Goal: Task Accomplishment & Management: Complete application form

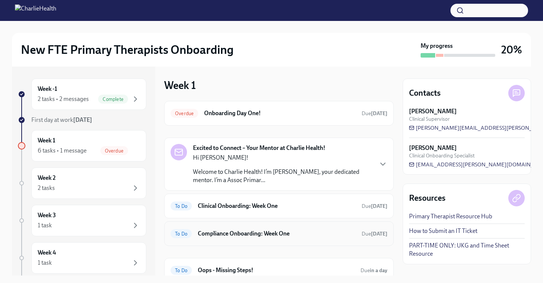
scroll to position [54, 0]
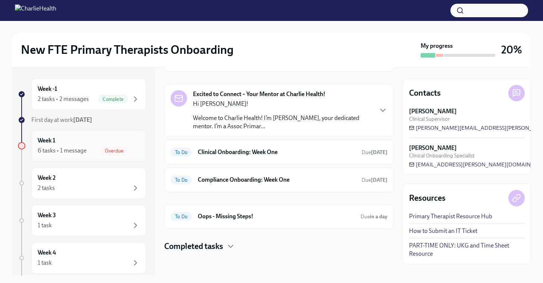
click at [121, 138] on div "Week 1 6 tasks • 1 message Overdue" at bounding box center [89, 145] width 102 height 19
click at [276, 141] on div "To Do Clinical Onboarding: Week One Due [DATE]" at bounding box center [279, 152] width 230 height 25
click at [277, 149] on h6 "Clinical Onboarding: Week One" at bounding box center [277, 152] width 158 height 8
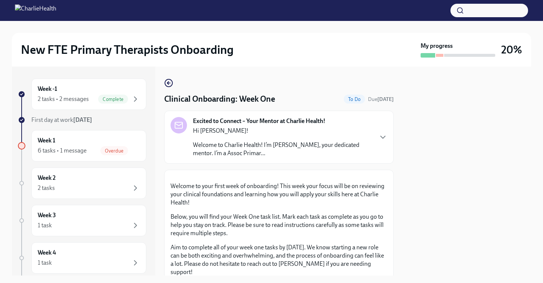
click at [322, 145] on p "Welcome to Charlie Health! I’m [PERSON_NAME], your dedicated mentor. I’m a Asso…" at bounding box center [283, 149] width 180 height 16
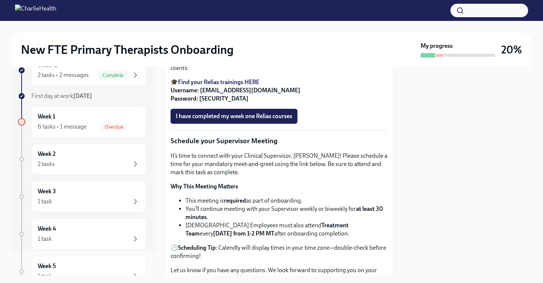
scroll to position [761, 0]
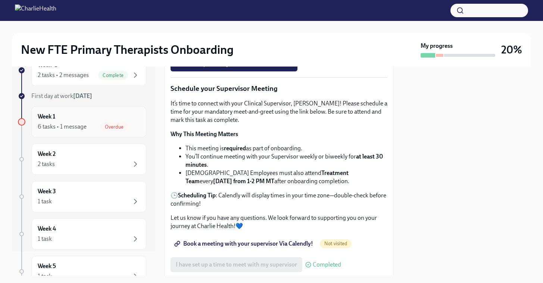
click at [100, 128] on span "Overdue" at bounding box center [114, 127] width 28 height 6
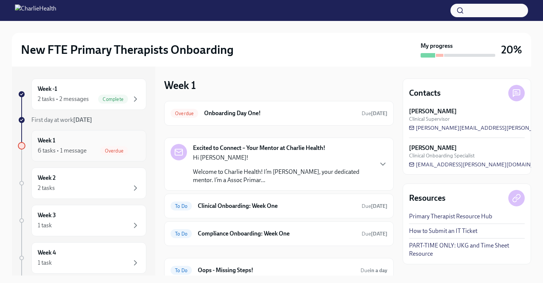
click at [100, 151] on span "Overdue" at bounding box center [114, 151] width 28 height 6
click at [270, 111] on h6 "Onboarding Day One!" at bounding box center [280, 113] width 152 height 8
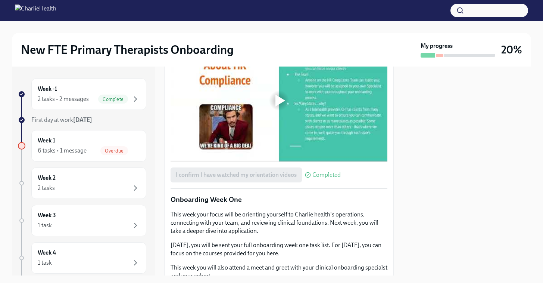
scroll to position [1052, 0]
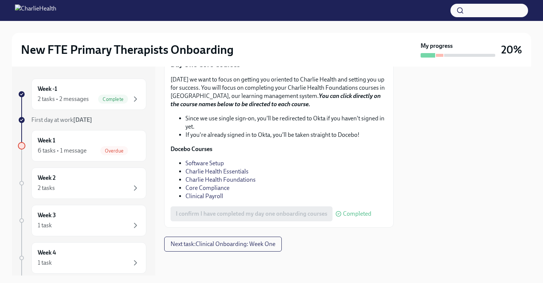
click at [279, 210] on div "I confirm I have completed my day one onboarding courses Completed" at bounding box center [271, 213] width 201 height 15
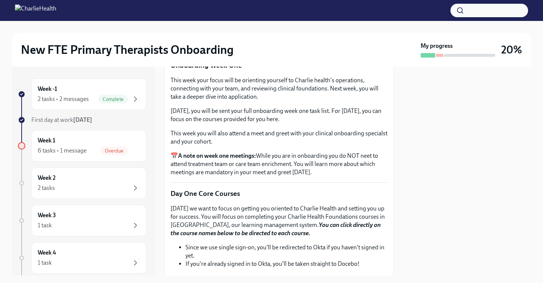
click at [281, 48] on div "I confirm I have watched my orientation videos Completed" at bounding box center [256, 40] width 170 height 15
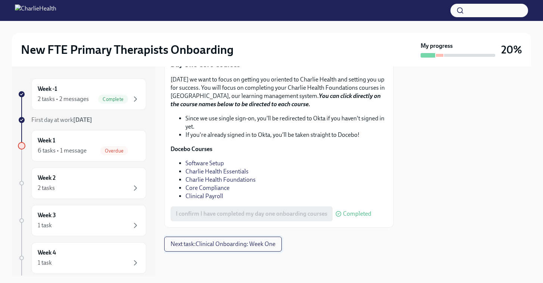
click at [249, 247] on span "Next task : Clinical Onboarding: Week One" at bounding box center [223, 243] width 105 height 7
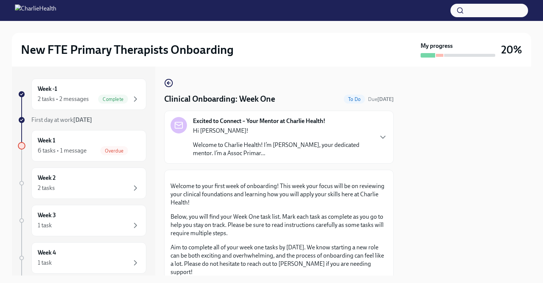
click at [439, 55] on div at bounding box center [439, 55] width 7 height 3
click at [113, 144] on div "Week 1 6 tasks • 1 message Overdue" at bounding box center [89, 145] width 102 height 19
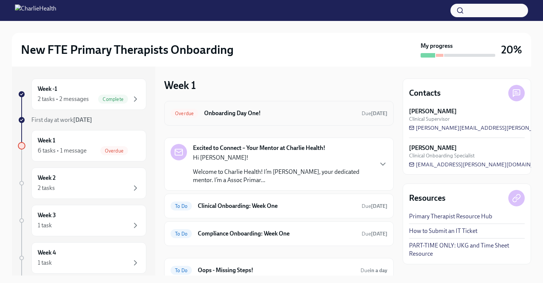
click at [226, 115] on h6 "Onboarding Day One!" at bounding box center [280, 113] width 152 height 8
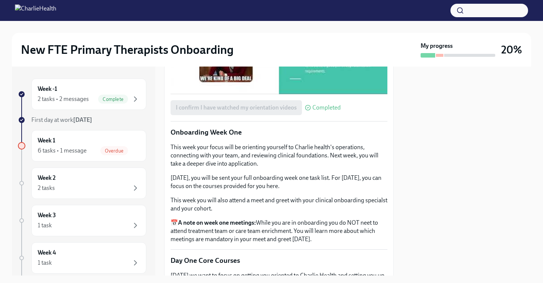
scroll to position [741, 0]
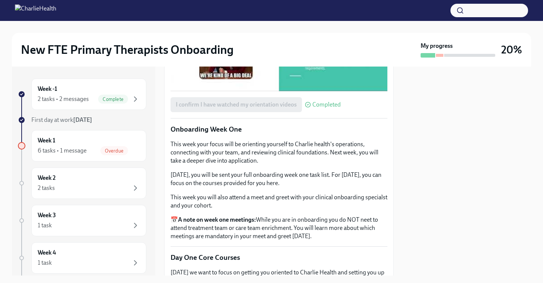
click at [280, 36] on div at bounding box center [280, 30] width 10 height 12
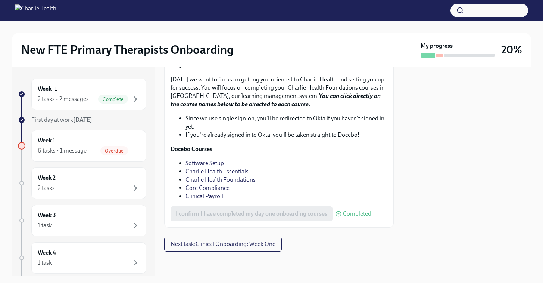
scroll to position [1052, 0]
click at [328, 210] on div "I confirm I have completed my day one onboarding courses Completed" at bounding box center [271, 213] width 201 height 15
click at [109, 146] on div "Overdue" at bounding box center [114, 150] width 28 height 9
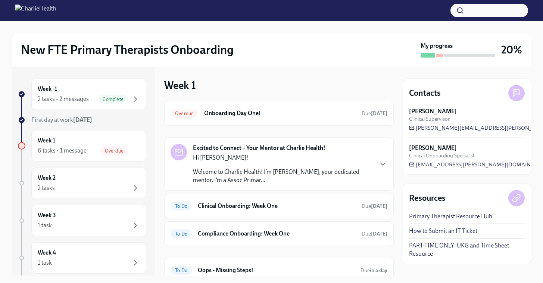
scroll to position [54, 0]
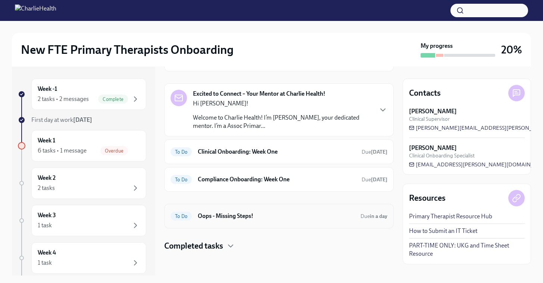
click at [261, 217] on h6 "Oops - Missing Steps!" at bounding box center [276, 216] width 157 height 8
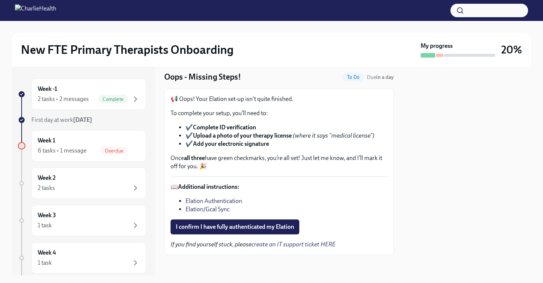
scroll to position [25, 0]
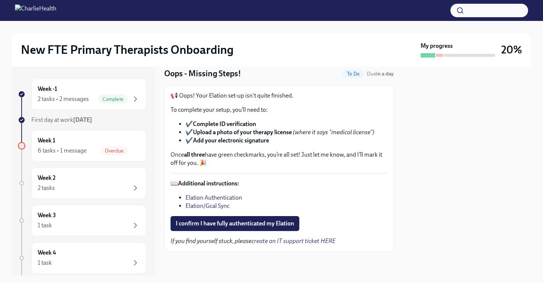
click at [231, 198] on link "Elation Authentication" at bounding box center [214, 197] width 57 height 7
click at [202, 207] on link "Elation/Gcal Sync" at bounding box center [208, 205] width 44 height 7
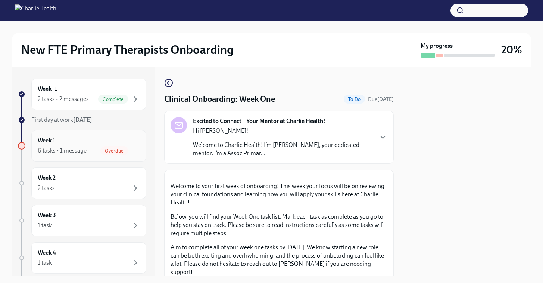
click at [110, 160] on div "Week 1 6 tasks • 1 message Overdue" at bounding box center [88, 145] width 115 height 31
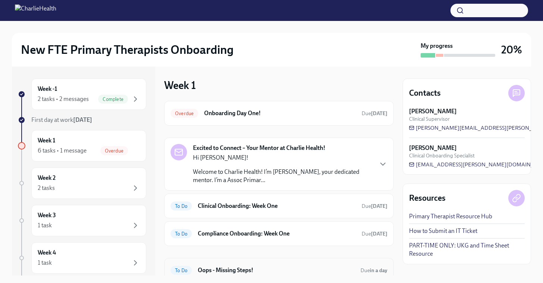
scroll to position [54, 0]
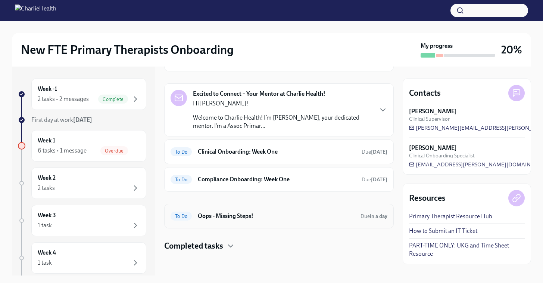
click at [243, 214] on h6 "Oops - Missing Steps!" at bounding box center [276, 216] width 157 height 8
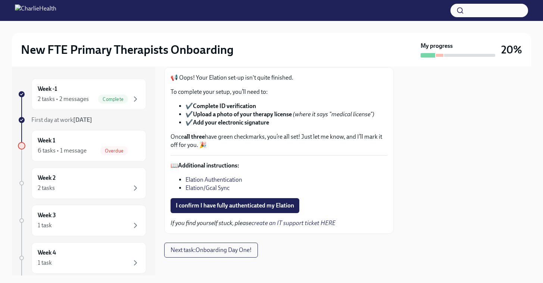
scroll to position [49, 0]
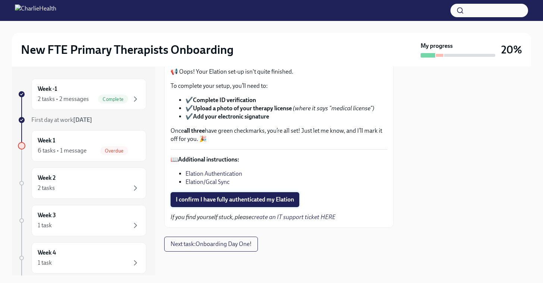
click at [246, 198] on span "I confirm I have fully authenticated my Elation" at bounding box center [235, 199] width 118 height 7
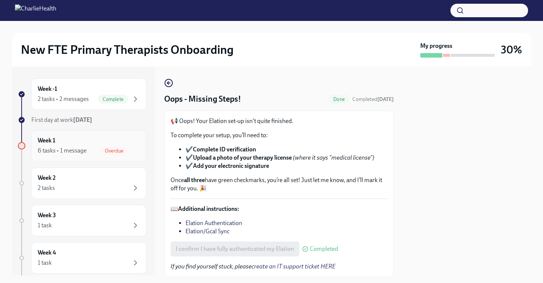
click at [110, 138] on div "Week 1 6 tasks • 1 message Overdue" at bounding box center [89, 145] width 102 height 19
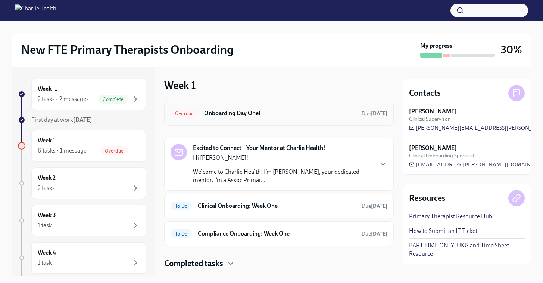
click at [374, 110] on span "Due today" at bounding box center [375, 113] width 26 height 6
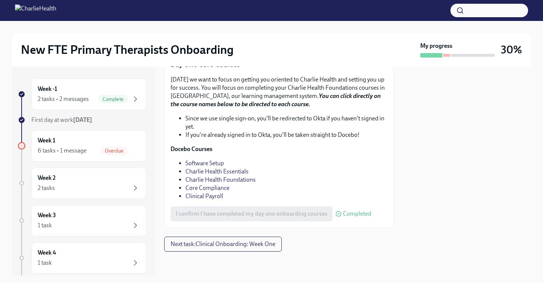
scroll to position [1052, 0]
click at [206, 164] on link "Software Setup" at bounding box center [205, 162] width 38 height 7
click at [115, 152] on span "Overdue" at bounding box center [114, 151] width 28 height 6
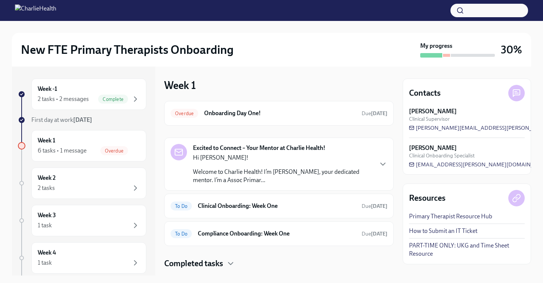
click at [208, 158] on p "Hi [PERSON_NAME]!" at bounding box center [283, 157] width 180 height 8
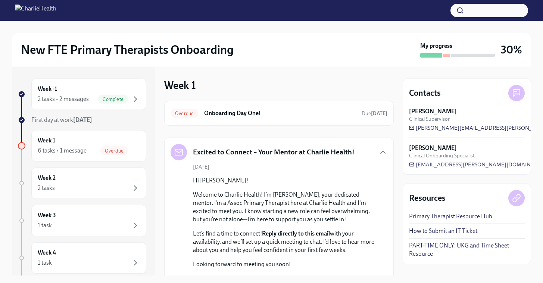
scroll to position [140, 0]
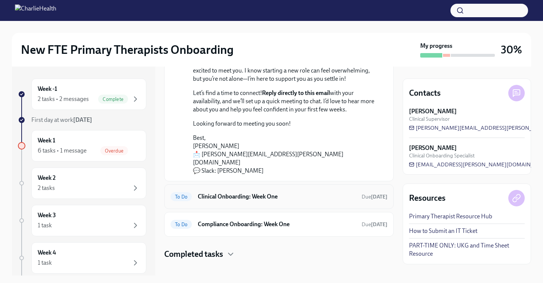
click at [205, 192] on h6 "Clinical Onboarding: Week One" at bounding box center [277, 196] width 158 height 8
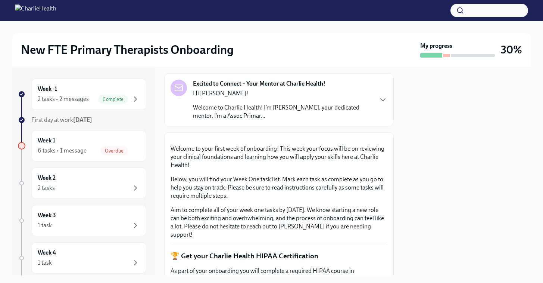
scroll to position [37, 0]
click at [112, 150] on span "Overdue" at bounding box center [114, 151] width 28 height 6
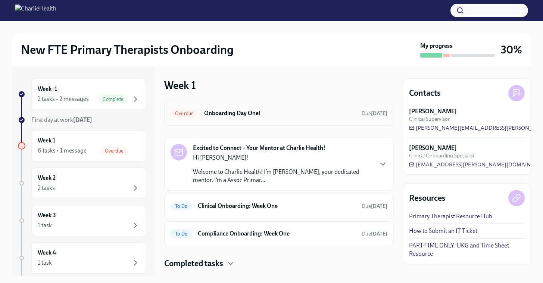
click at [271, 121] on div "Overdue Onboarding Day One! Due [DATE]" at bounding box center [279, 113] width 230 height 25
click at [260, 118] on div "Overdue Onboarding Day One! Due [DATE]" at bounding box center [279, 113] width 217 height 12
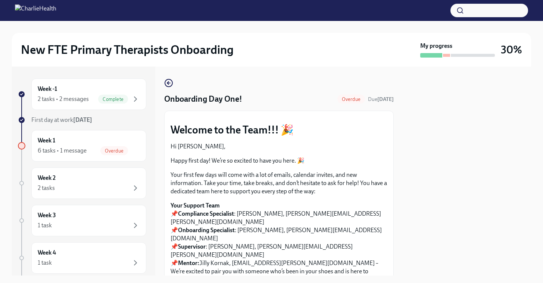
click at [356, 96] on div "Overdue" at bounding box center [351, 98] width 28 height 9
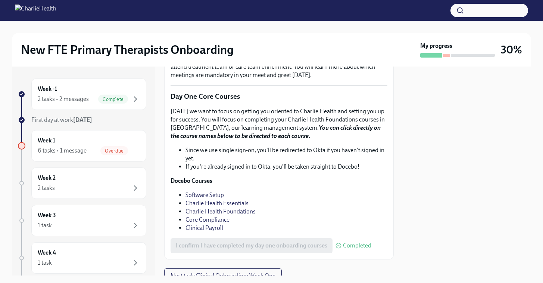
scroll to position [1052, 0]
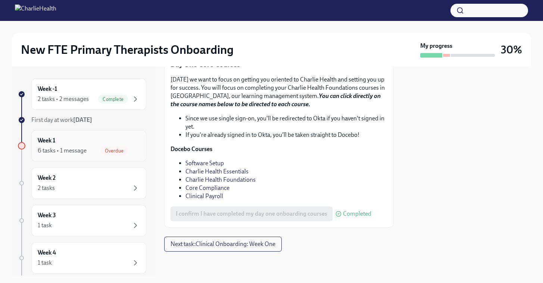
click at [96, 150] on div "6 tasks • 1 message Overdue" at bounding box center [89, 150] width 102 height 9
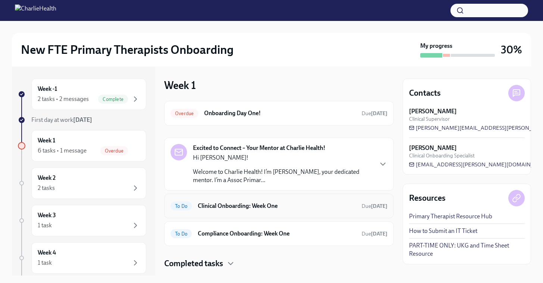
click at [290, 215] on div "To Do Clinical Onboarding: Week One Due [DATE]" at bounding box center [279, 205] width 230 height 25
click at [290, 205] on h6 "Clinical Onboarding: Week One" at bounding box center [277, 206] width 158 height 8
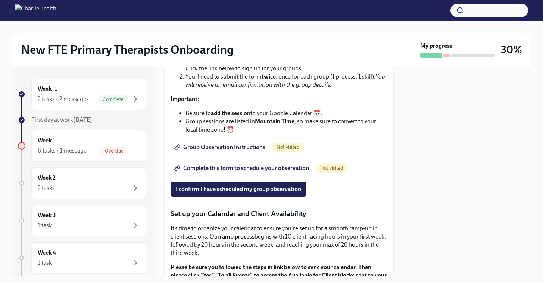
scroll to position [1245, 0]
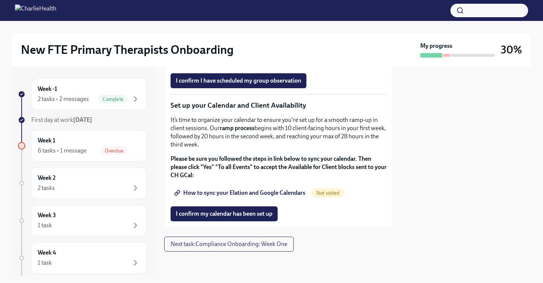
click at [298, 192] on span "How to sync your Elation and Google Calendars" at bounding box center [241, 192] width 130 height 7
click at [219, 214] on span "I confirm my calendar has been set up" at bounding box center [224, 213] width 97 height 7
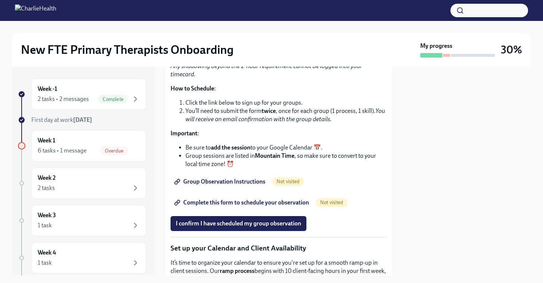
scroll to position [1065, 0]
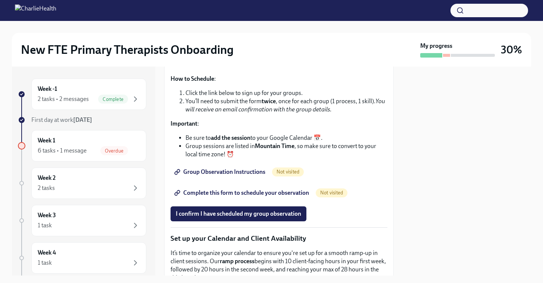
click at [243, 175] on span "Group Observation Instructions" at bounding box center [221, 171] width 90 height 7
click at [253, 196] on span "Complete this form to schedule your observation" at bounding box center [242, 192] width 133 height 7
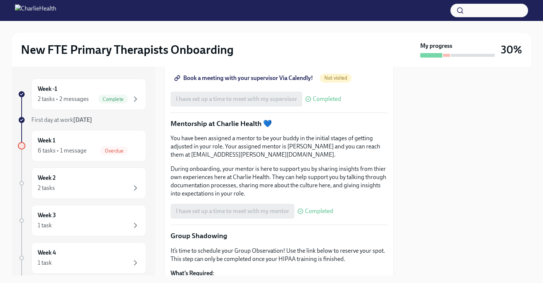
scroll to position [795, 0]
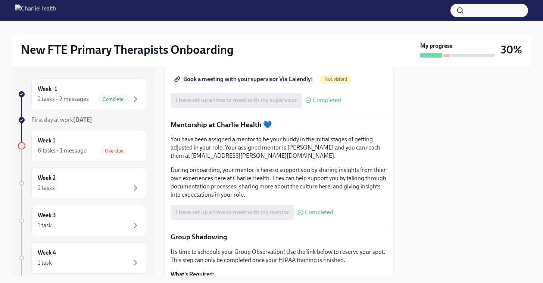
click at [272, 83] on span "Book a meeting with your supervisor Via Calendly!" at bounding box center [244, 78] width 137 height 7
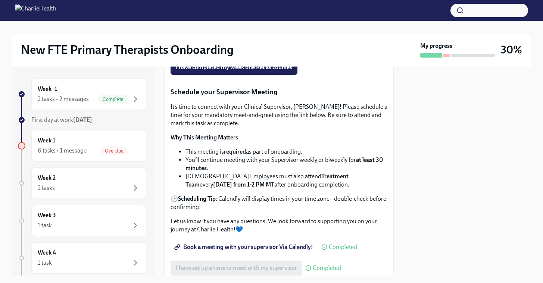
scroll to position [0, 0]
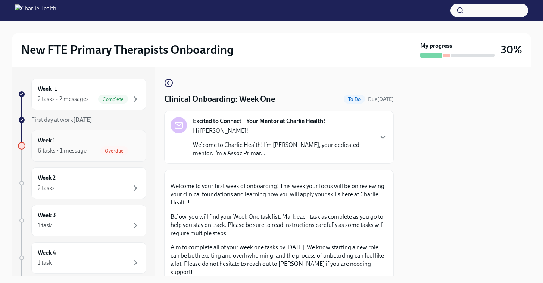
click at [103, 150] on span "Overdue" at bounding box center [114, 151] width 28 height 6
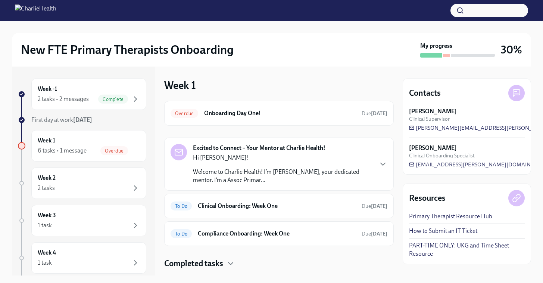
click at [292, 100] on div "Week 1 Overdue Onboarding Day One! Due today Excited to Connect – Your Mentor a…" at bounding box center [279, 173] width 230 height 190
click at [292, 115] on h6 "Onboarding Day One!" at bounding box center [280, 113] width 152 height 8
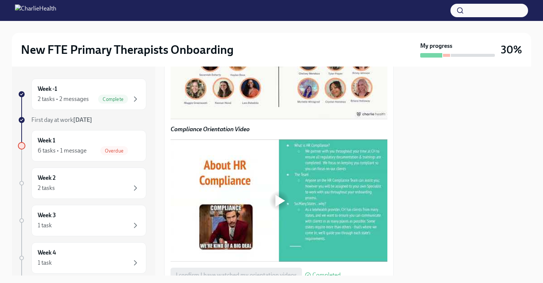
scroll to position [571, 0]
click at [269, 70] on div at bounding box center [279, 58] width 24 height 24
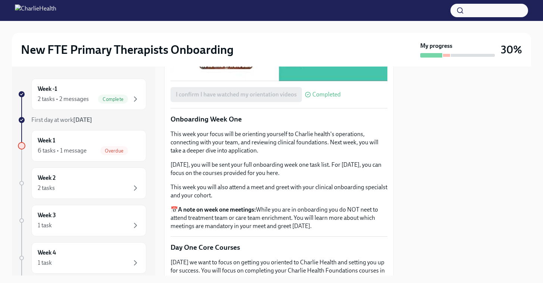
scroll to position [750, 0]
click at [275, 27] on div at bounding box center [280, 21] width 10 height 12
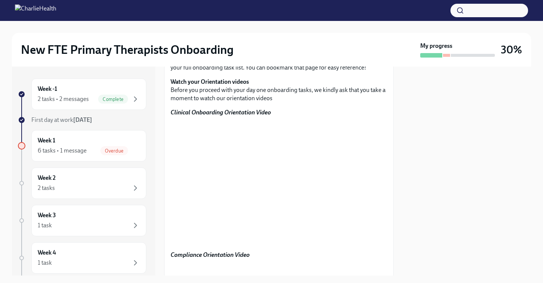
scroll to position [0, 0]
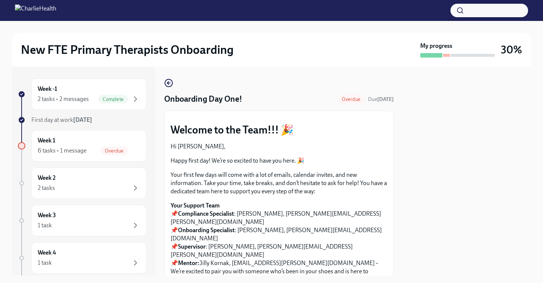
click at [355, 96] on span "Overdue" at bounding box center [351, 99] width 28 height 6
click at [72, 144] on div "Week 1 6 tasks • 1 message Overdue" at bounding box center [89, 145] width 102 height 19
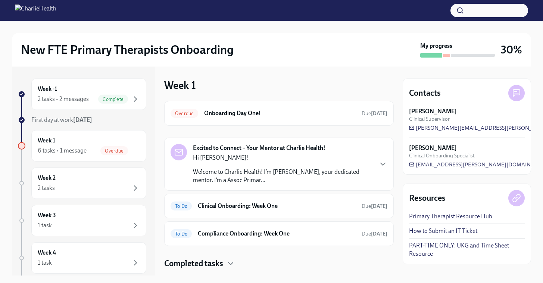
scroll to position [18, 0]
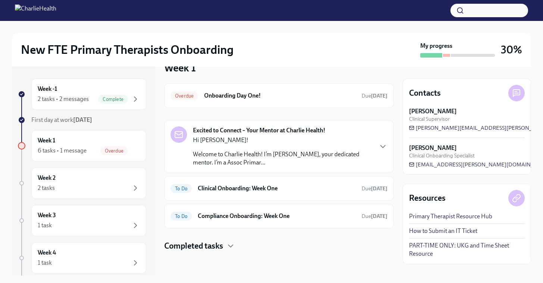
click at [295, 183] on div "To Do Clinical Onboarding: Week One Due [DATE]" at bounding box center [279, 188] width 217 height 12
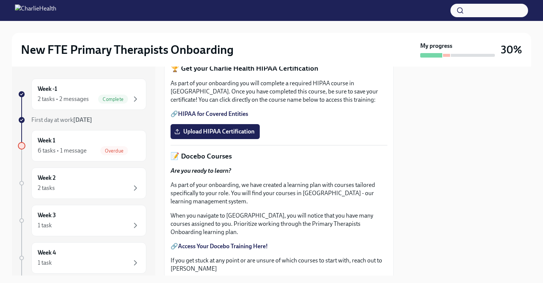
scroll to position [270, 0]
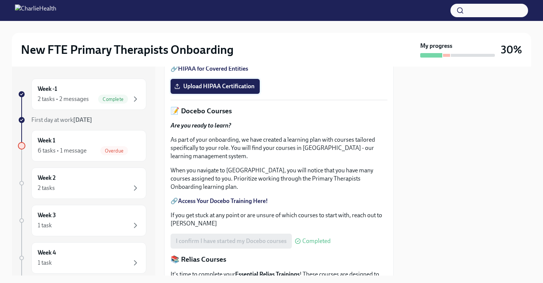
click at [240, 90] on span "Upload HIPAA Certification" at bounding box center [215, 85] width 79 height 7
click at [0, 0] on input "Upload HIPAA Certification" at bounding box center [0, 0] width 0 height 0
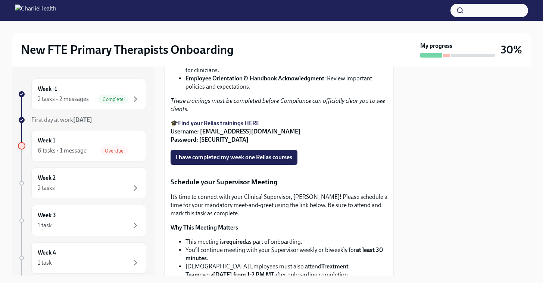
scroll to position [535, 0]
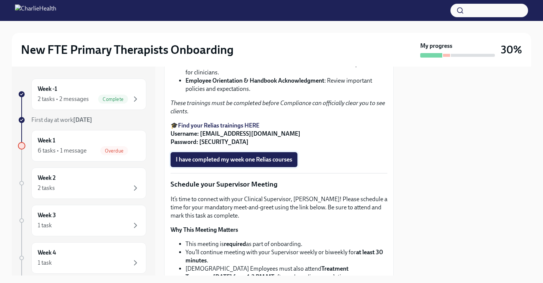
click at [247, 163] on span "I have completed my week one Relias courses" at bounding box center [234, 159] width 116 height 7
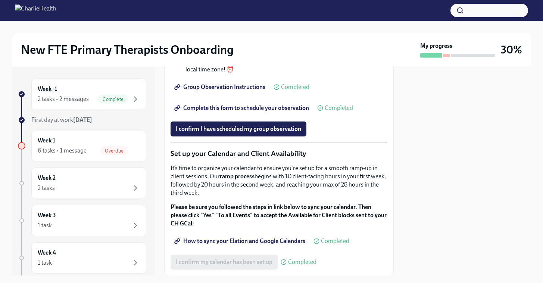
scroll to position [1152, 0]
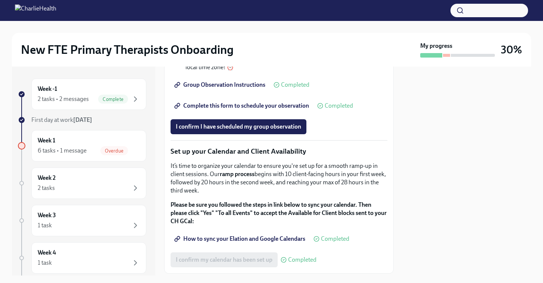
click at [235, 88] on span "Group Observation Instructions" at bounding box center [221, 84] width 90 height 7
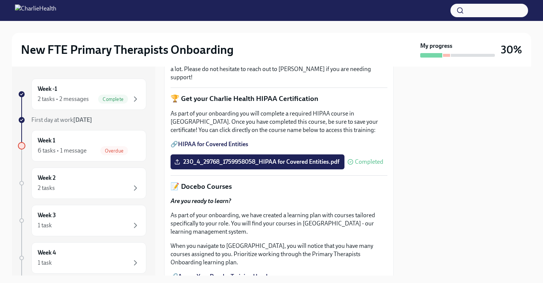
scroll to position [0, 0]
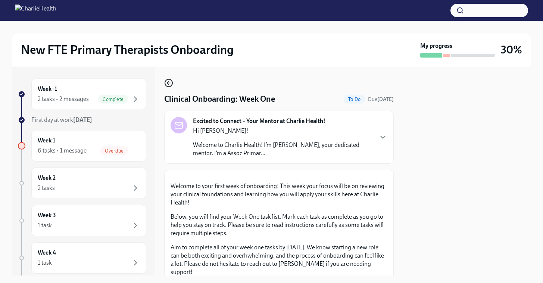
click at [165, 82] on circle "button" at bounding box center [168, 82] width 7 height 7
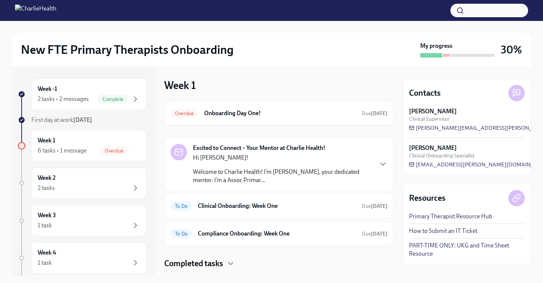
scroll to position [18, 0]
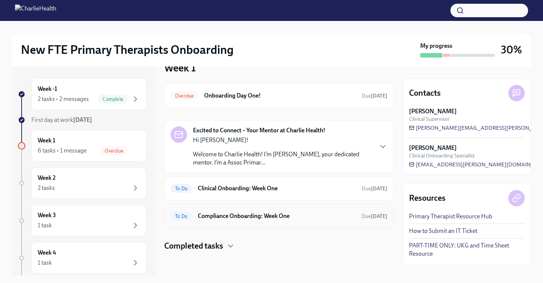
click at [281, 218] on h6 "Compliance Onboarding: Week One" at bounding box center [277, 216] width 158 height 8
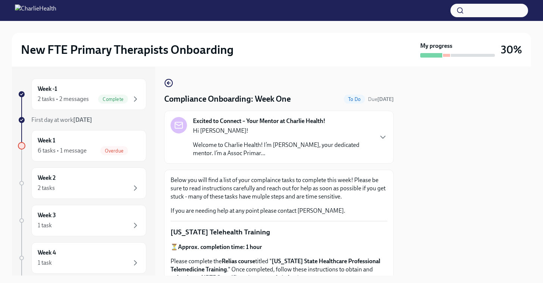
click at [318, 145] on p "Welcome to Charlie Health! I’m [PERSON_NAME], your dedicated mentor. I’m a Asso…" at bounding box center [283, 149] width 180 height 16
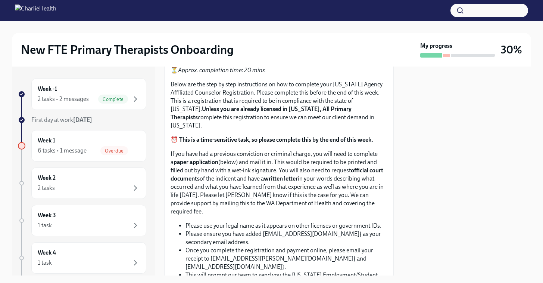
scroll to position [548, 0]
click at [268, 34] on span "Upload CPR/First Aid Training Certificate" at bounding box center [233, 30] width 114 height 7
click at [0, 0] on input "Upload CPR/First Aid Training Certificate" at bounding box center [0, 0] width 0 height 0
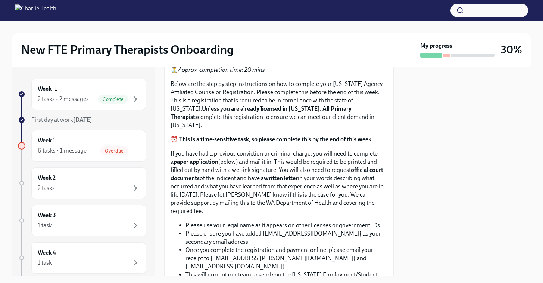
click at [255, 34] on span "Upload CPR/First Aid Training Certificate" at bounding box center [233, 30] width 114 height 7
click at [0, 0] on input "Upload CPR/First Aid Training Certificate" at bounding box center [0, 0] width 0 height 0
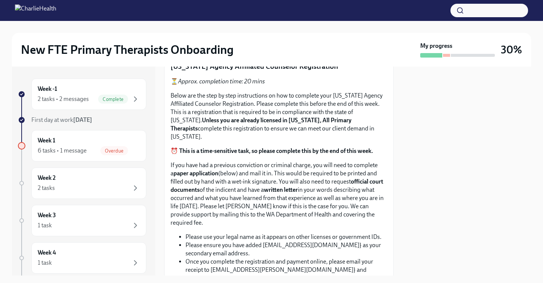
scroll to position [538, 0]
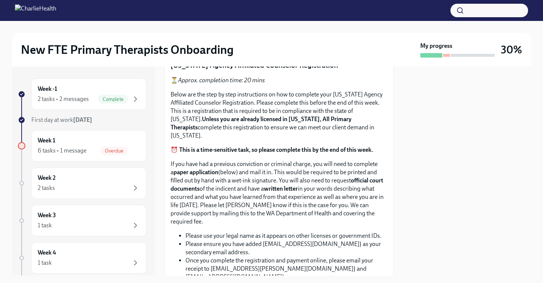
click at [0, 0] on input "Upload the Washington Telehealth Certificate" at bounding box center [0, 0] width 0 height 0
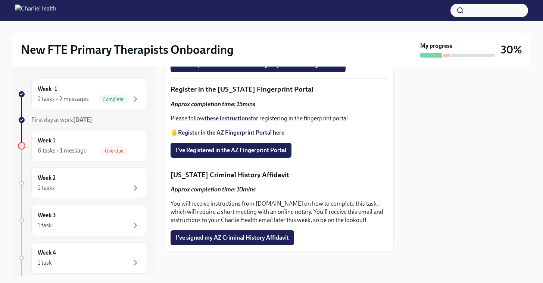
scroll to position [1119, 0]
click at [238, 122] on strong "these instructions" at bounding box center [228, 118] width 46 height 7
click at [242, 136] on strong "Register in the AZ Fingerprint Portal here" at bounding box center [231, 132] width 106 height 7
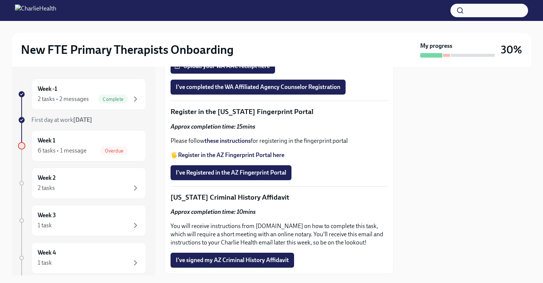
scroll to position [1229, 0]
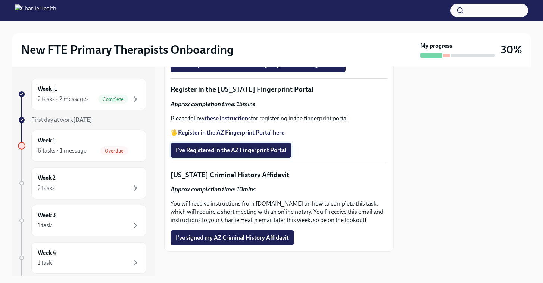
click at [270, 150] on span "I've Registered in the AZ Fingerprint Portal" at bounding box center [231, 149] width 110 height 7
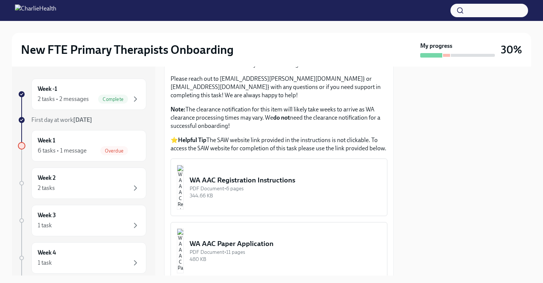
scroll to position [1106, 0]
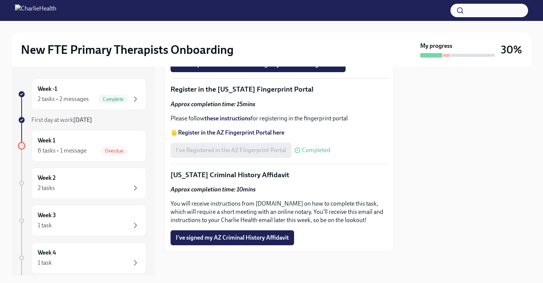
click at [240, 189] on strong "Approx completion time: 10mins" at bounding box center [213, 189] width 85 height 7
click at [115, 145] on div "Week 1 6 tasks • 1 message Overdue" at bounding box center [89, 145] width 102 height 19
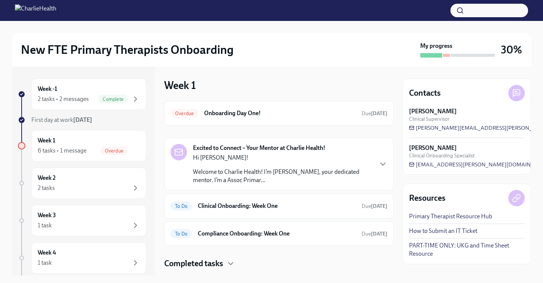
scroll to position [18, 0]
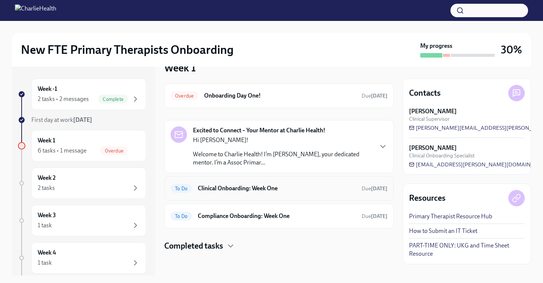
click at [252, 194] on div "To Do Clinical Onboarding: Week One Due [DATE]" at bounding box center [279, 188] width 217 height 12
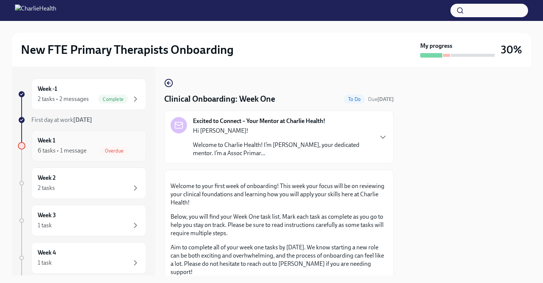
click at [116, 144] on div "Week 1 6 tasks • 1 message Overdue" at bounding box center [89, 145] width 102 height 19
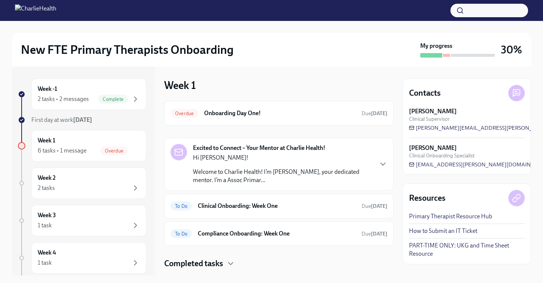
scroll to position [18, 0]
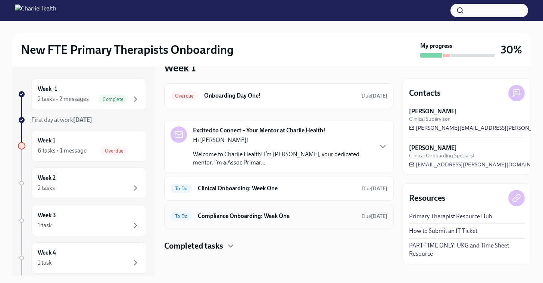
click at [228, 219] on h6 "Compliance Onboarding: Week One" at bounding box center [277, 216] width 158 height 8
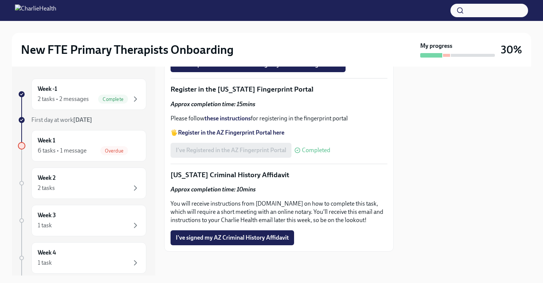
scroll to position [1106, 0]
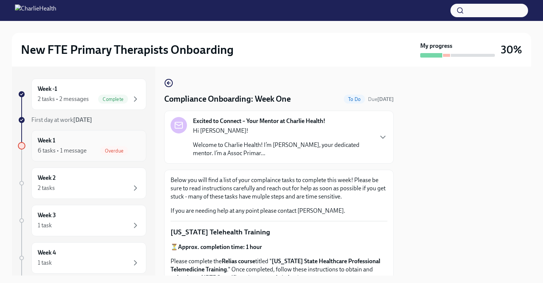
click at [77, 144] on div "Week 1 6 tasks • 1 message Overdue" at bounding box center [89, 145] width 102 height 19
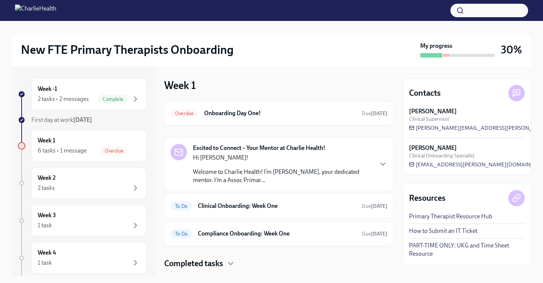
scroll to position [18, 0]
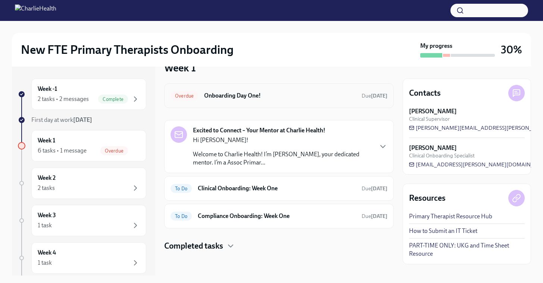
click at [257, 96] on h6 "Onboarding Day One!" at bounding box center [280, 95] width 152 height 8
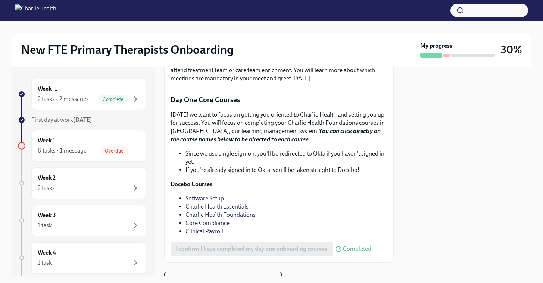
scroll to position [1052, 0]
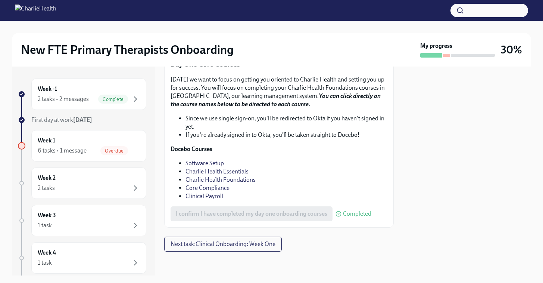
click at [211, 164] on link "Software Setup" at bounding box center [205, 162] width 38 height 7
click at [225, 171] on link "Charlie Health Essentials" at bounding box center [217, 171] width 63 height 7
click at [209, 181] on link "Charlie Health Foundations" at bounding box center [221, 179] width 70 height 7
click at [221, 190] on link "Core Compliance" at bounding box center [208, 187] width 44 height 7
click at [217, 194] on link "Clinical Payroll" at bounding box center [205, 195] width 38 height 7
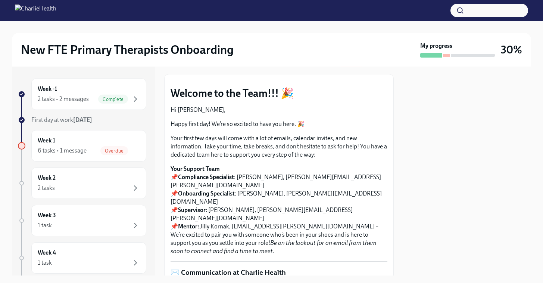
scroll to position [0, 0]
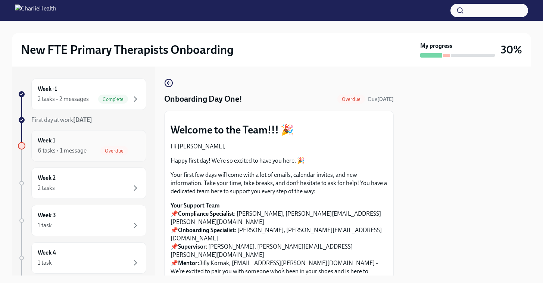
click at [90, 142] on div "Week 1 6 tasks • 1 message Overdue" at bounding box center [89, 145] width 102 height 19
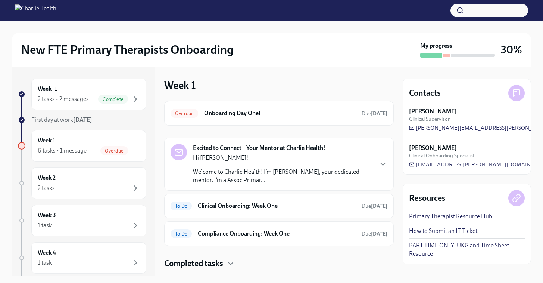
scroll to position [18, 0]
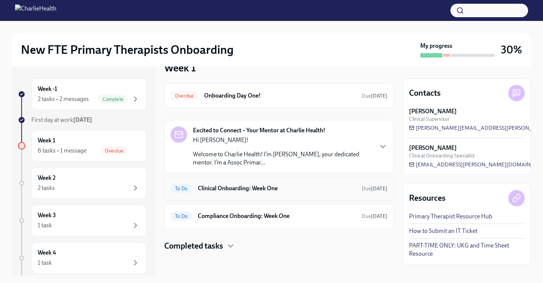
click at [266, 183] on div "To Do Clinical Onboarding: Week One Due [DATE]" at bounding box center [279, 188] width 217 height 12
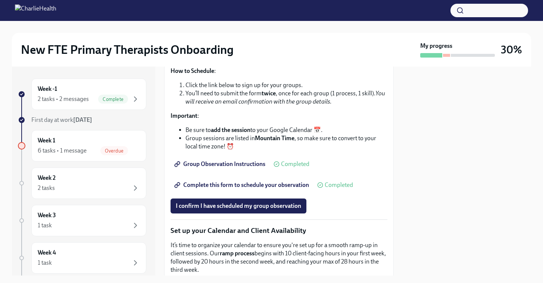
scroll to position [1074, 0]
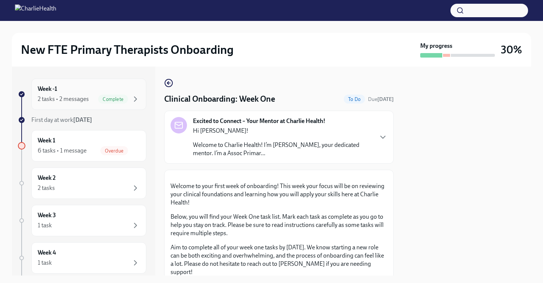
click at [68, 99] on div "2 tasks • 2 messages" at bounding box center [63, 99] width 51 height 8
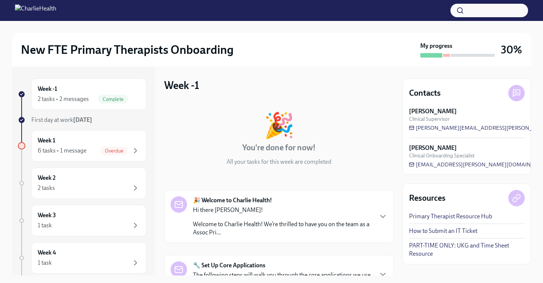
scroll to position [127, 0]
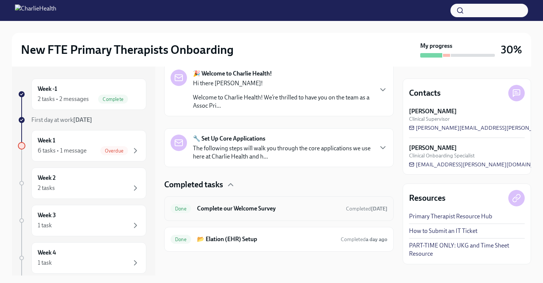
click at [298, 205] on h6 "Complete our Welcome Survey" at bounding box center [268, 208] width 143 height 8
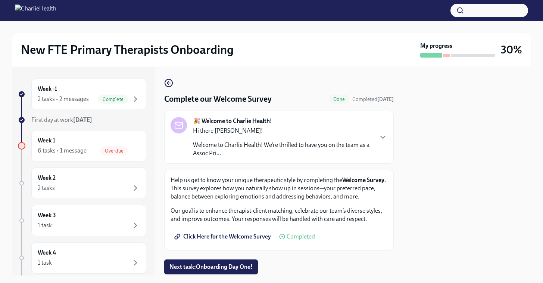
scroll to position [23, 0]
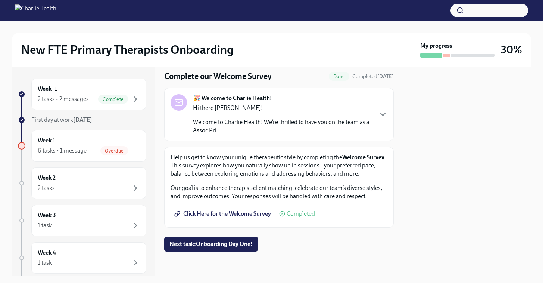
click at [254, 213] on span "Click Here for the Welcome Survey" at bounding box center [223, 213] width 95 height 7
click at [234, 242] on span "Next task : Onboarding Day One!" at bounding box center [210, 243] width 83 height 7
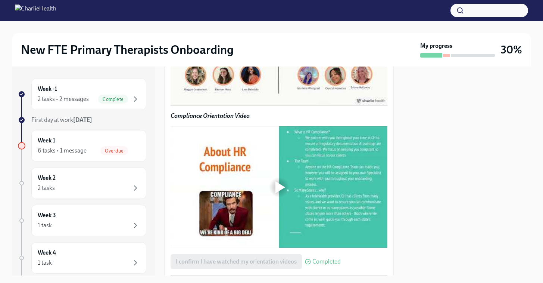
scroll to position [1052, 0]
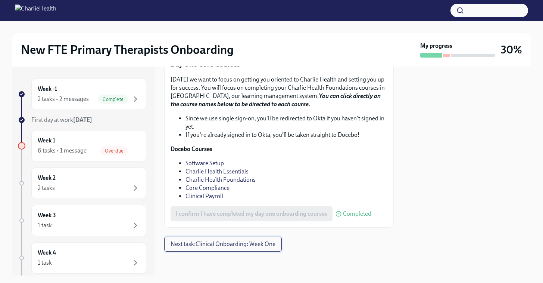
click at [246, 249] on button "Next task : Clinical Onboarding: Week One" at bounding box center [223, 243] width 118 height 15
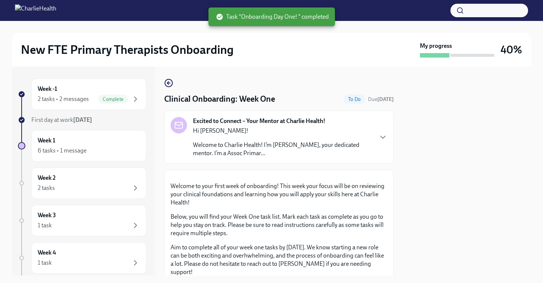
click at [408, 188] on div at bounding box center [467, 170] width 128 height 209
click at [274, 66] on div "New FTE Primary Therapists Onboarding My progress 40%" at bounding box center [271, 50] width 519 height 34
click at [417, 152] on div at bounding box center [467, 170] width 128 height 209
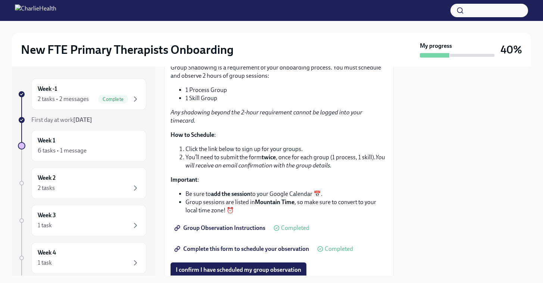
scroll to position [1002, 0]
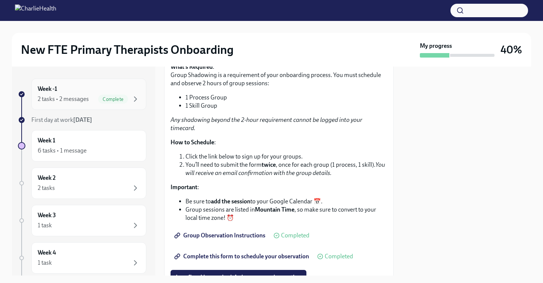
click at [92, 99] on div "2 tasks • 2 messages Complete" at bounding box center [89, 98] width 102 height 9
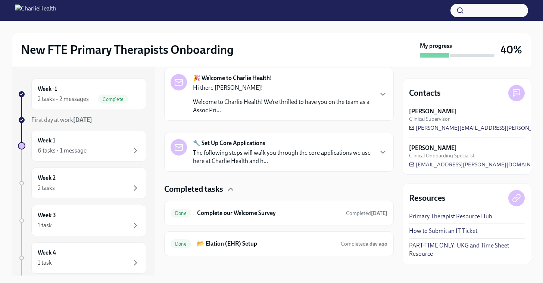
scroll to position [122, 0]
click at [100, 138] on div "Week 1 6 tasks • 1 message" at bounding box center [89, 145] width 102 height 19
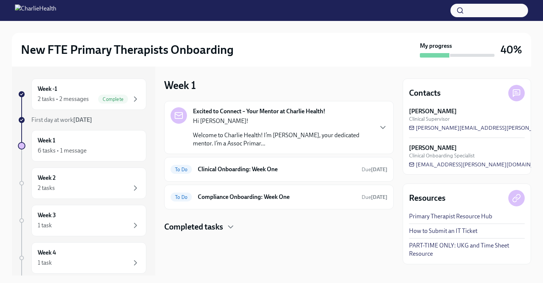
scroll to position [117, 0]
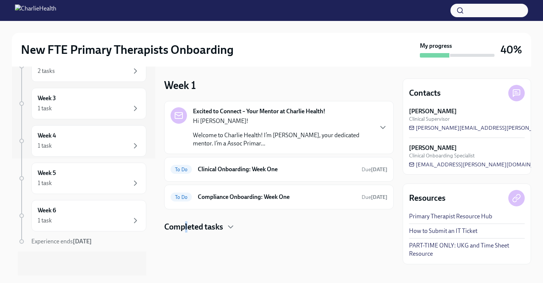
click at [186, 230] on h4 "Completed tasks" at bounding box center [193, 226] width 59 height 11
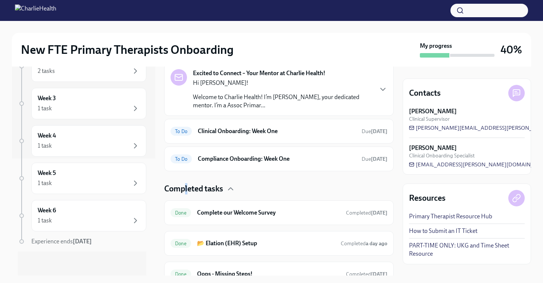
scroll to position [38, 0]
click at [213, 189] on h4 "Completed tasks" at bounding box center [193, 188] width 59 height 11
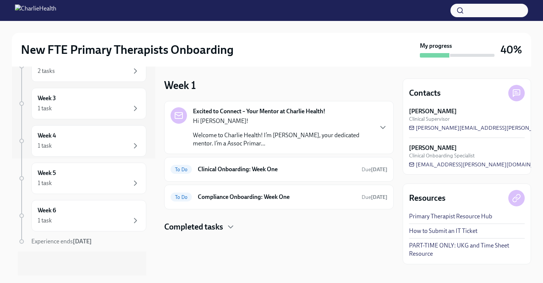
scroll to position [0, 0]
click at [302, 227] on div "Completed tasks" at bounding box center [279, 226] width 230 height 11
click at [340, 170] on h6 "Clinical Onboarding: Week One" at bounding box center [277, 169] width 158 height 8
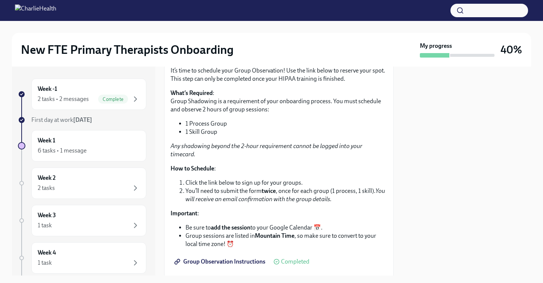
scroll to position [1151, 0]
